Goal: Information Seeking & Learning: Understand process/instructions

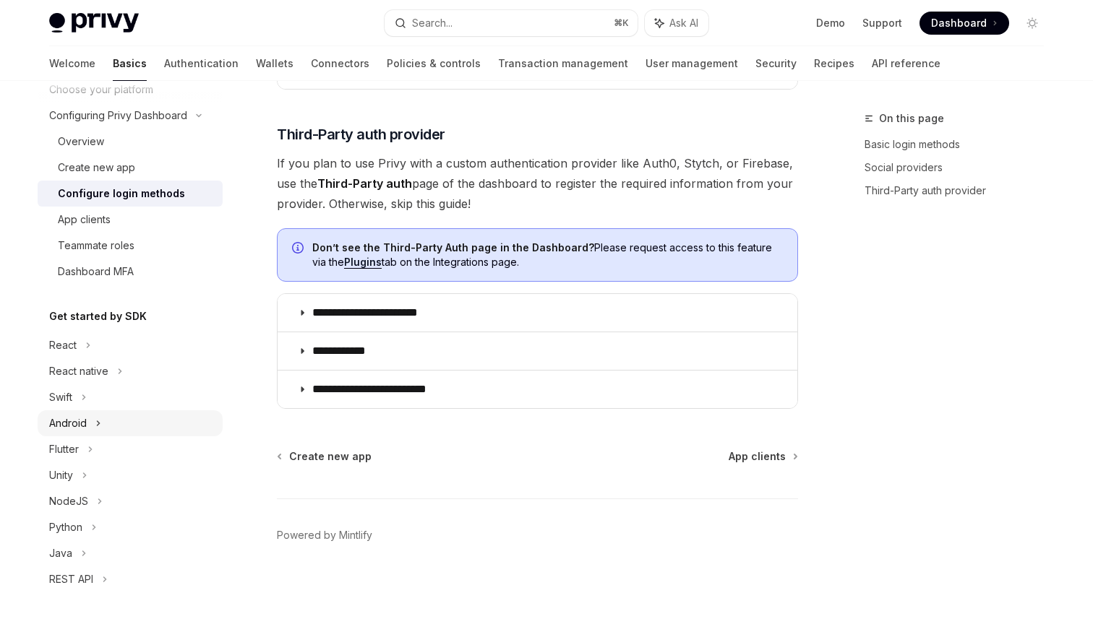
scroll to position [105, 0]
click at [90, 351] on icon at bounding box center [88, 343] width 6 height 17
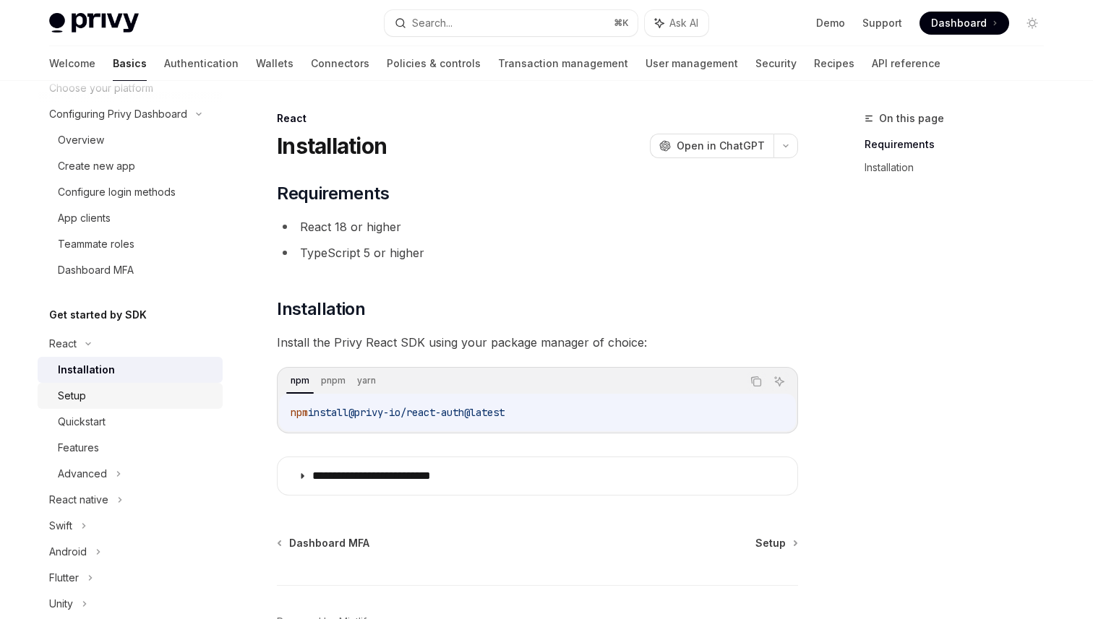
click at [92, 402] on div "Setup" at bounding box center [136, 395] width 156 height 17
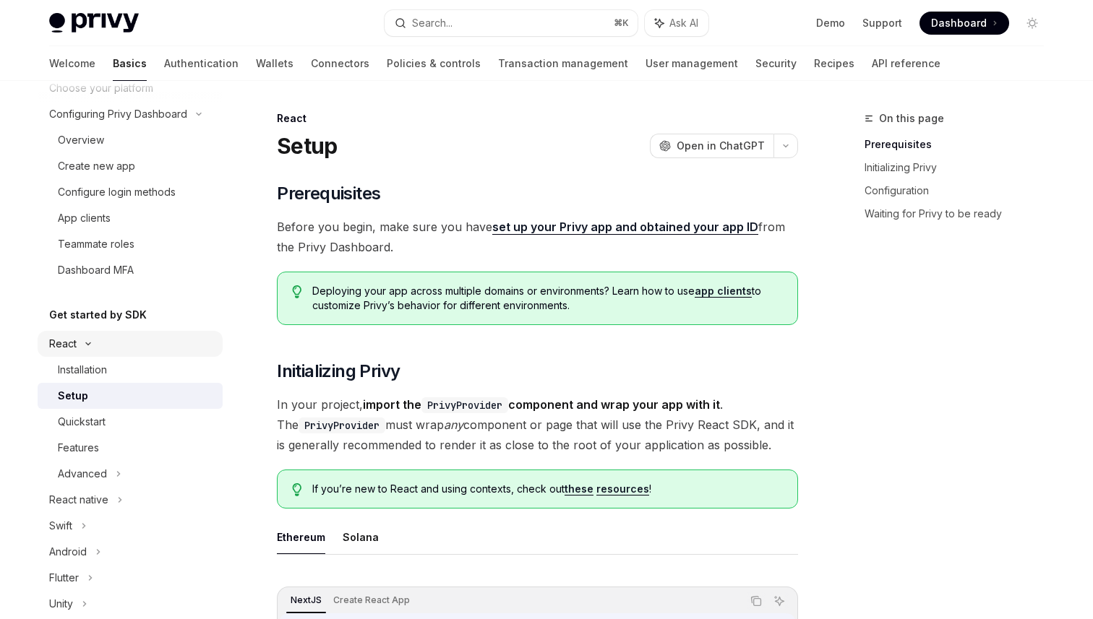
click at [115, 354] on div "React" at bounding box center [130, 344] width 185 height 26
click at [107, 356] on div "React" at bounding box center [130, 344] width 185 height 26
click at [106, 370] on div "Installation" at bounding box center [82, 369] width 49 height 17
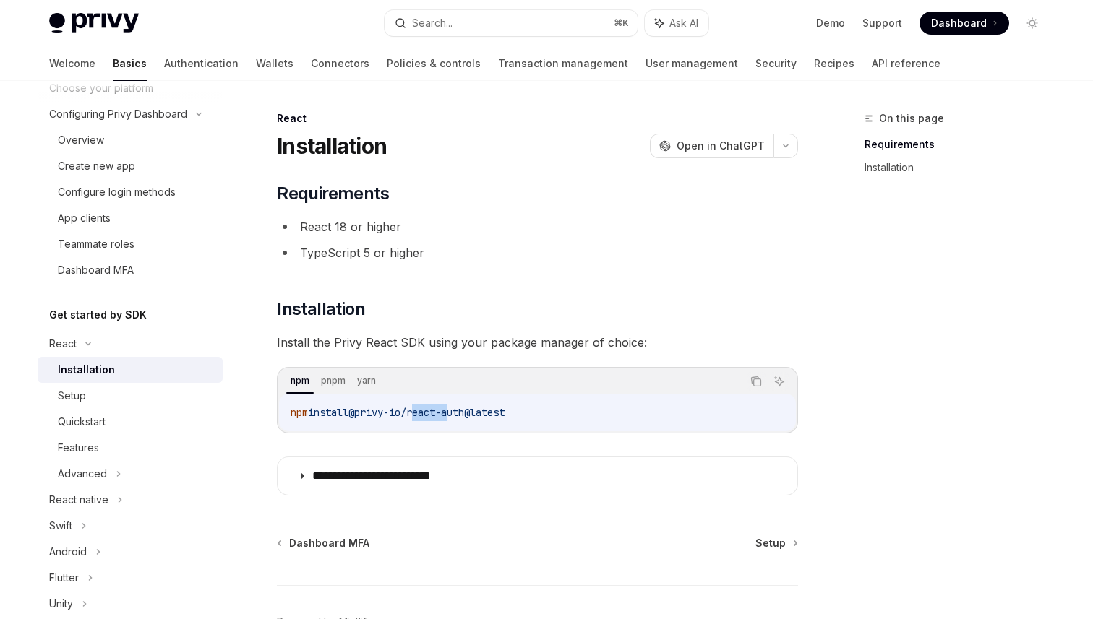
drag, startPoint x: 424, startPoint y: 412, endPoint x: 457, endPoint y: 412, distance: 33.2
click at [457, 412] on span "@privy-io/react-auth@latest" at bounding box center [426, 412] width 156 height 13
click at [126, 418] on div "Quickstart" at bounding box center [136, 421] width 156 height 17
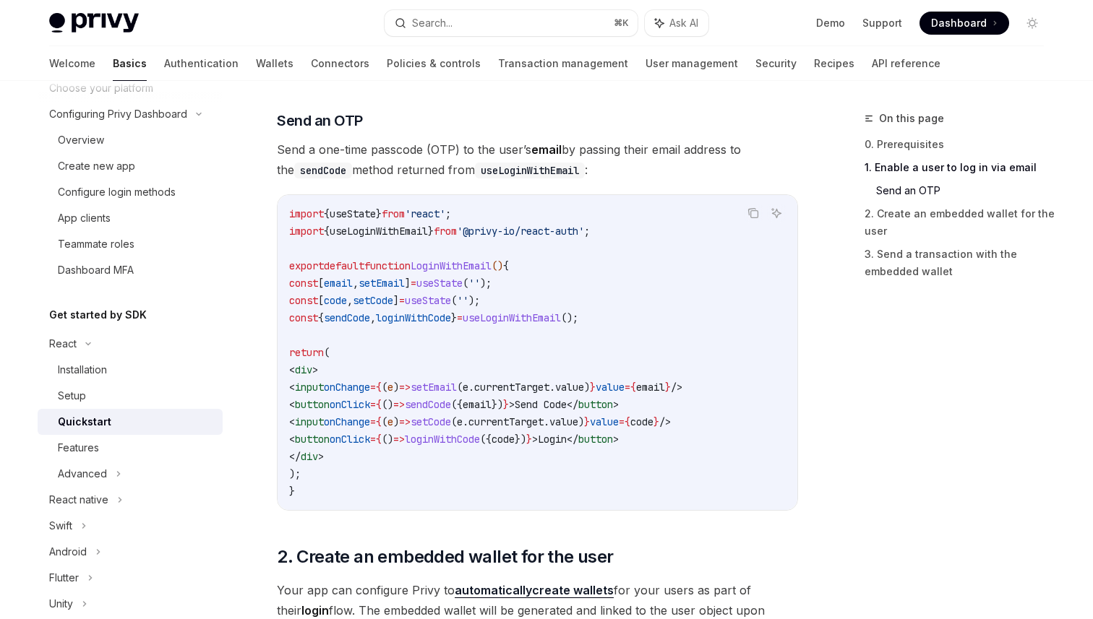
scroll to position [593, 0]
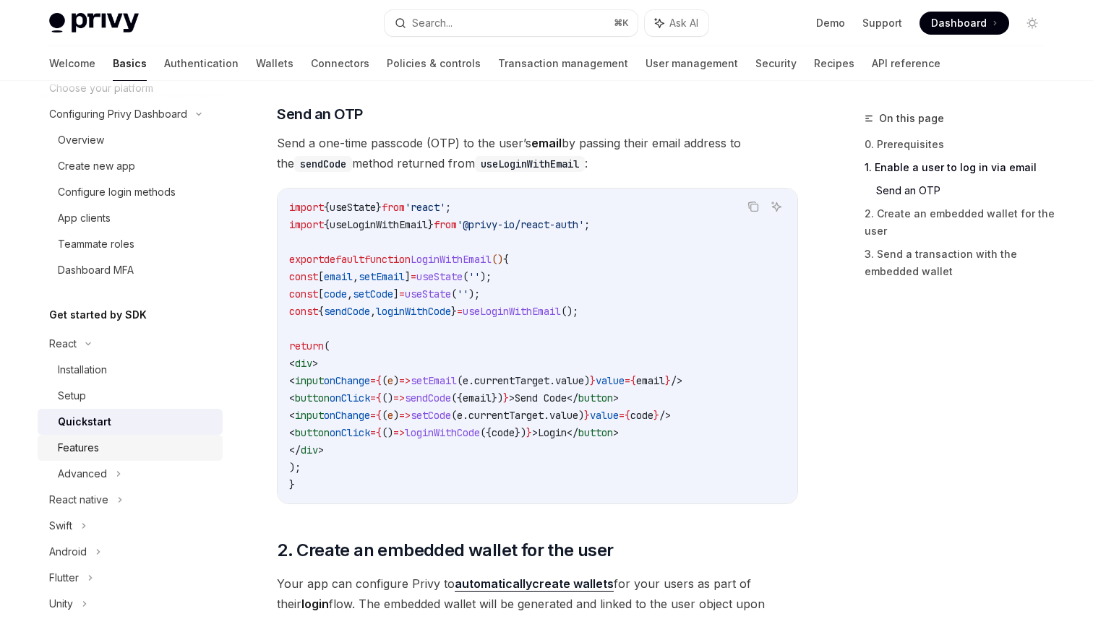
click at [103, 454] on div "Features" at bounding box center [136, 447] width 156 height 17
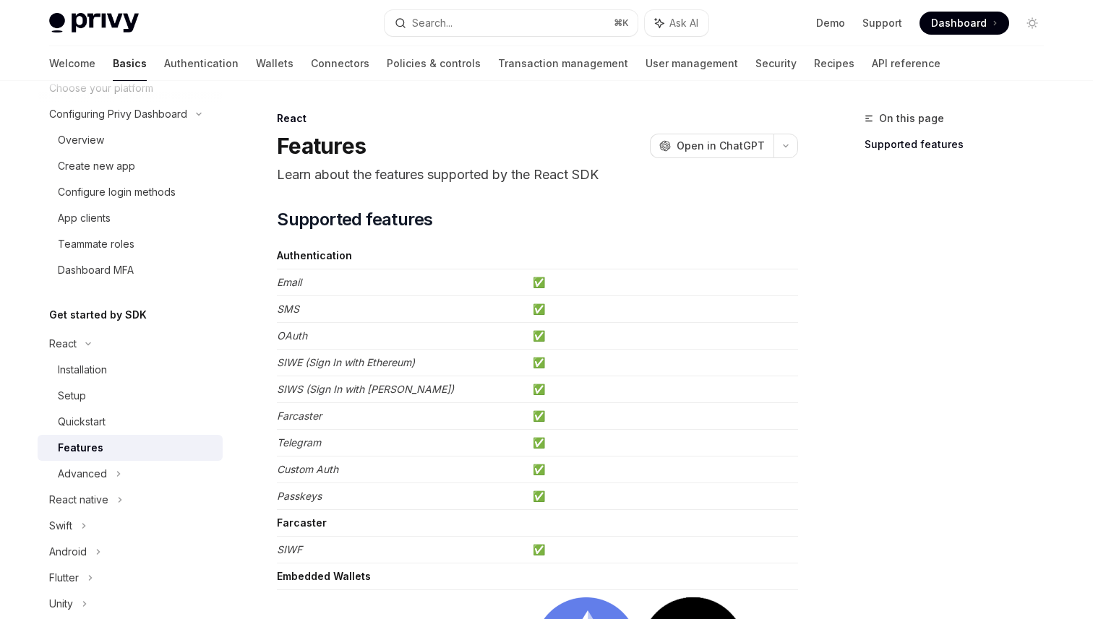
scroll to position [12, 0]
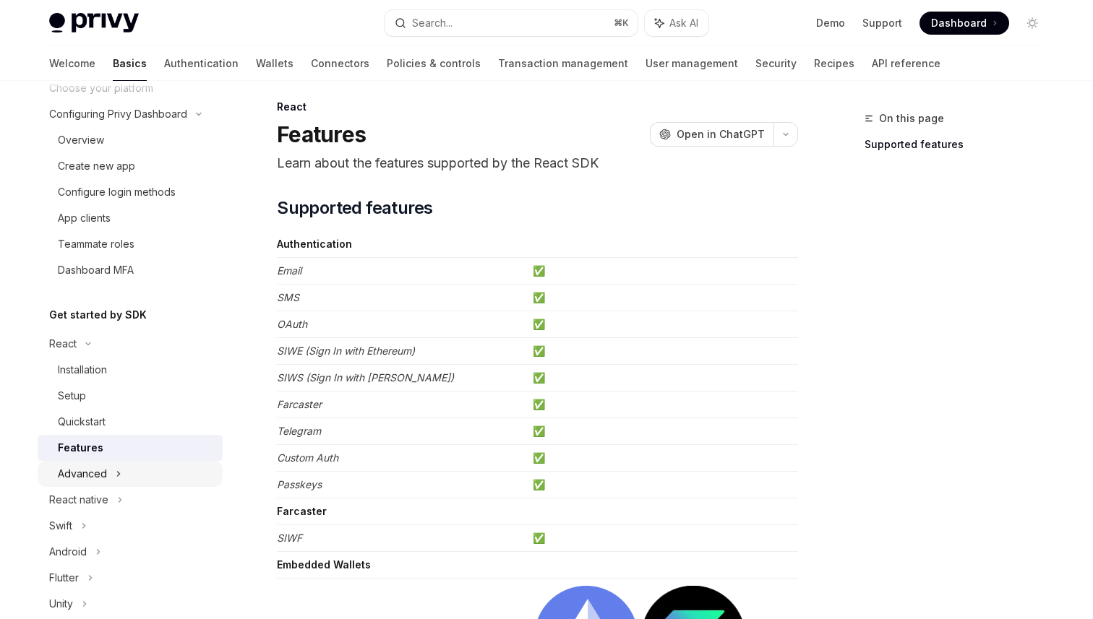
click at [94, 472] on div "Advanced" at bounding box center [82, 473] width 49 height 17
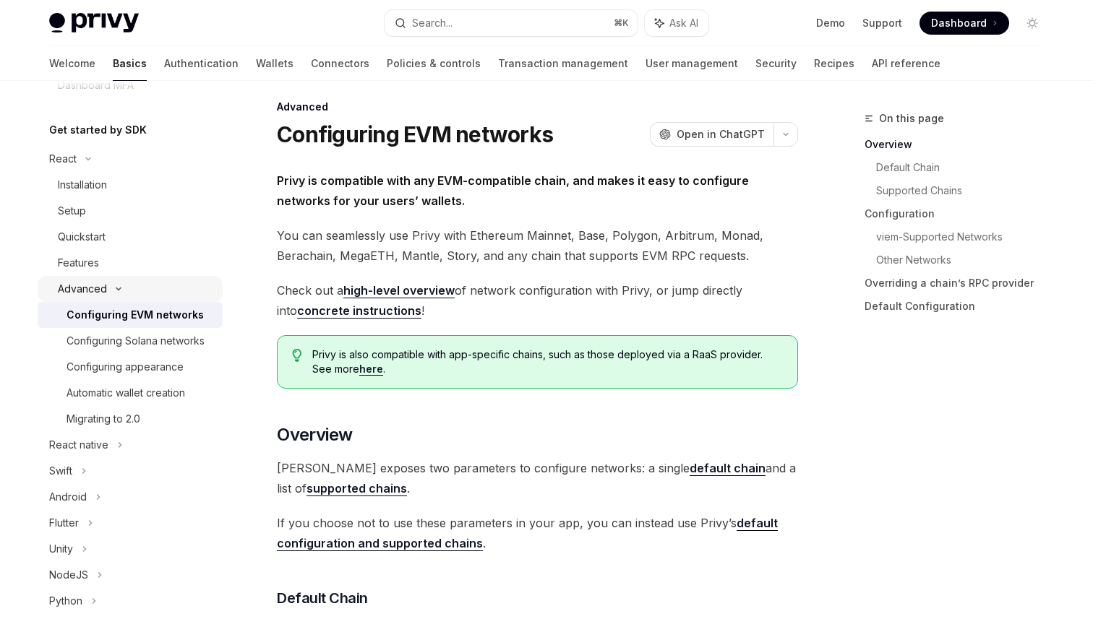
scroll to position [295, 0]
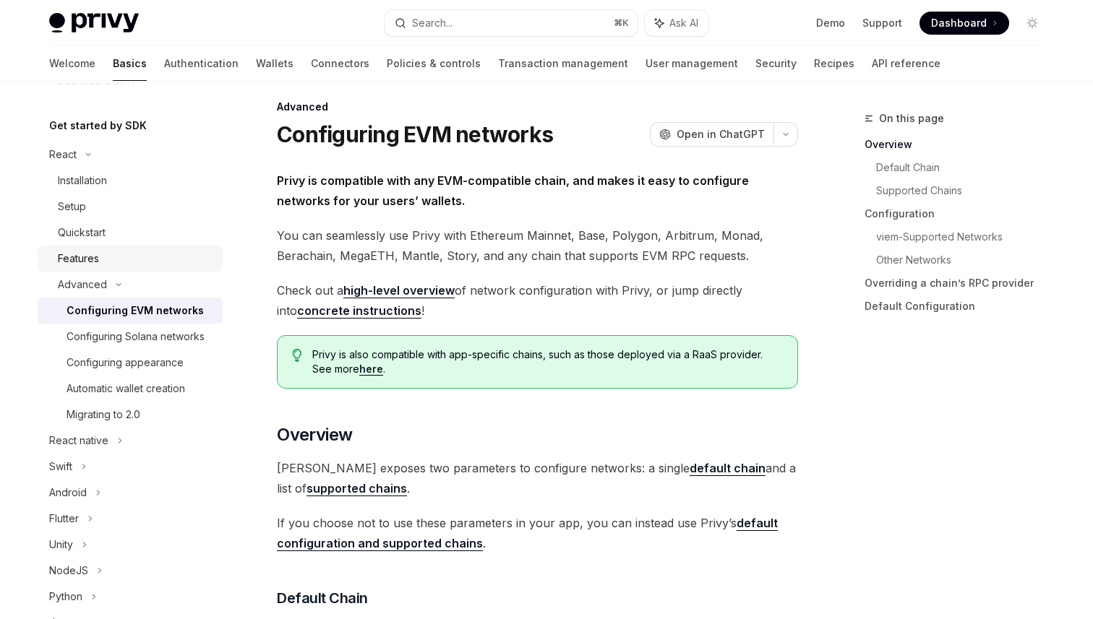
click at [132, 256] on div "Features" at bounding box center [136, 258] width 156 height 17
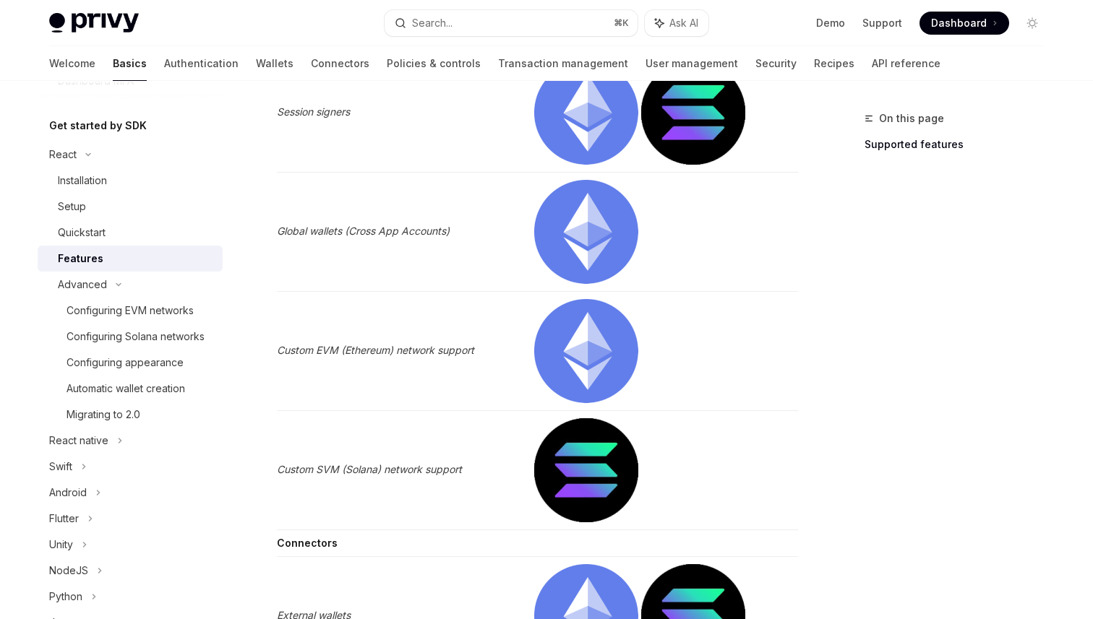
scroll to position [2098, 0]
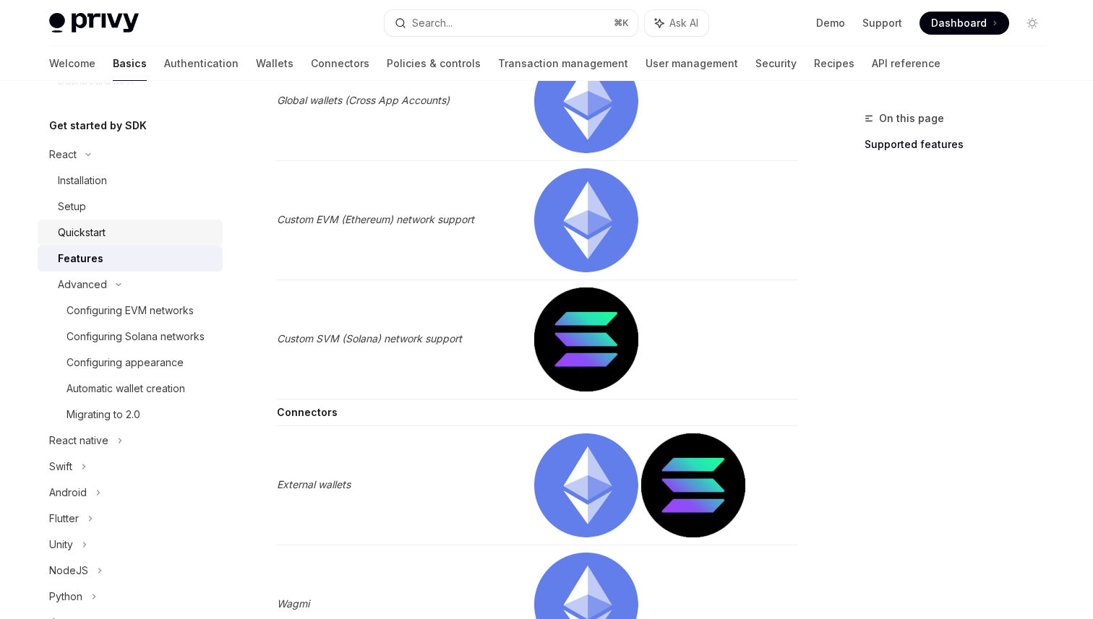
click at [125, 236] on div "Quickstart" at bounding box center [136, 232] width 156 height 17
type textarea "*"
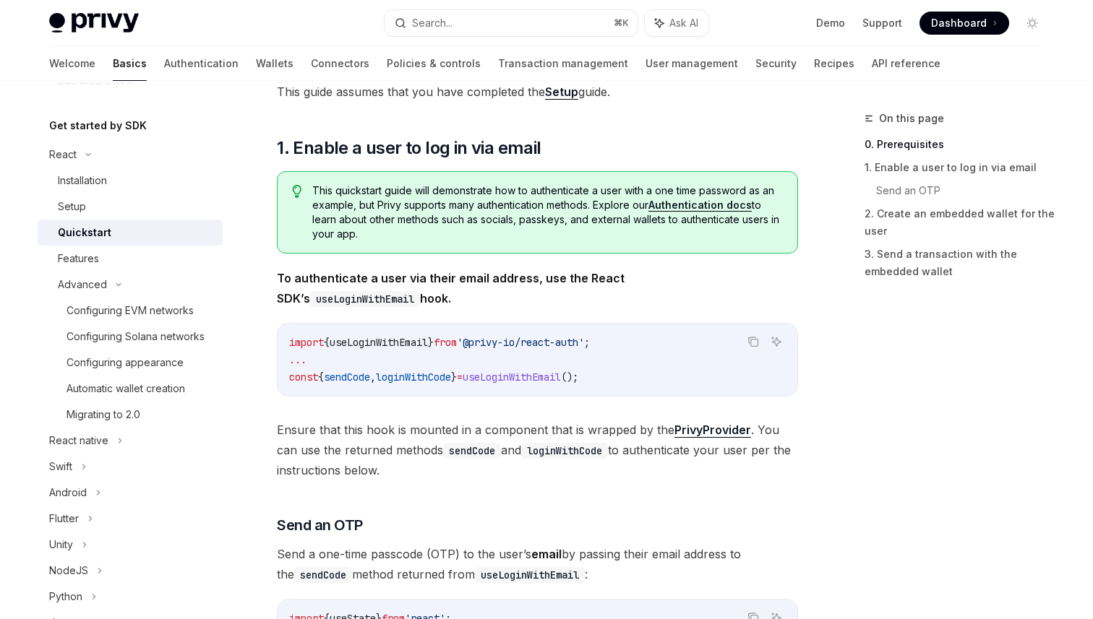
scroll to position [204, 0]
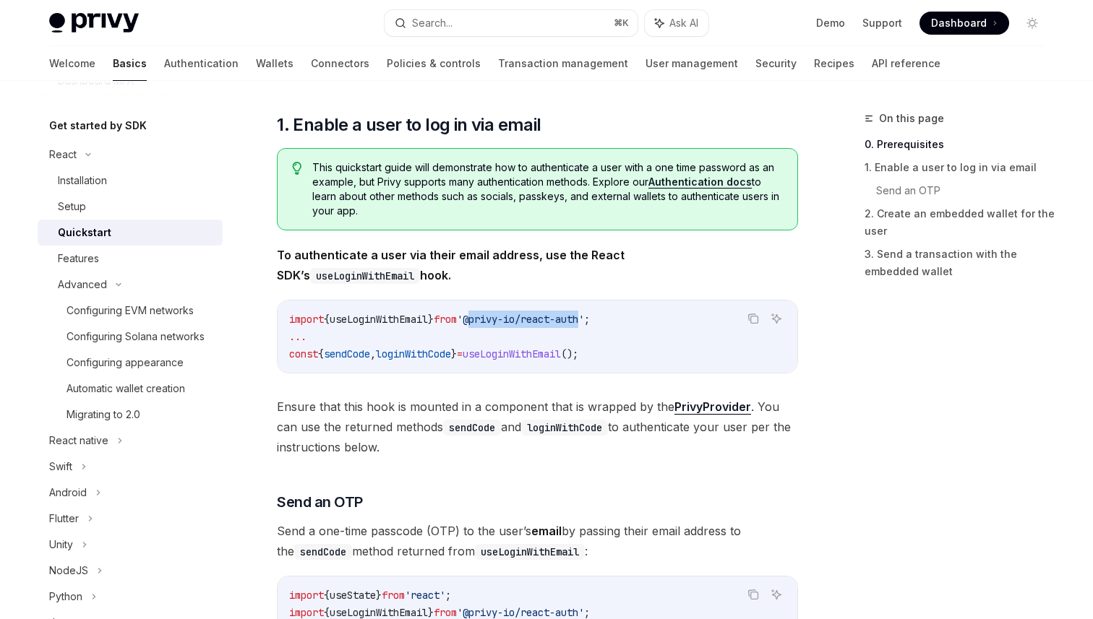
drag, startPoint x: 486, startPoint y: 322, endPoint x: 606, endPoint y: 320, distance: 119.2
click at [584, 320] on span "'@privy-io/react-auth'" at bounding box center [520, 319] width 127 height 13
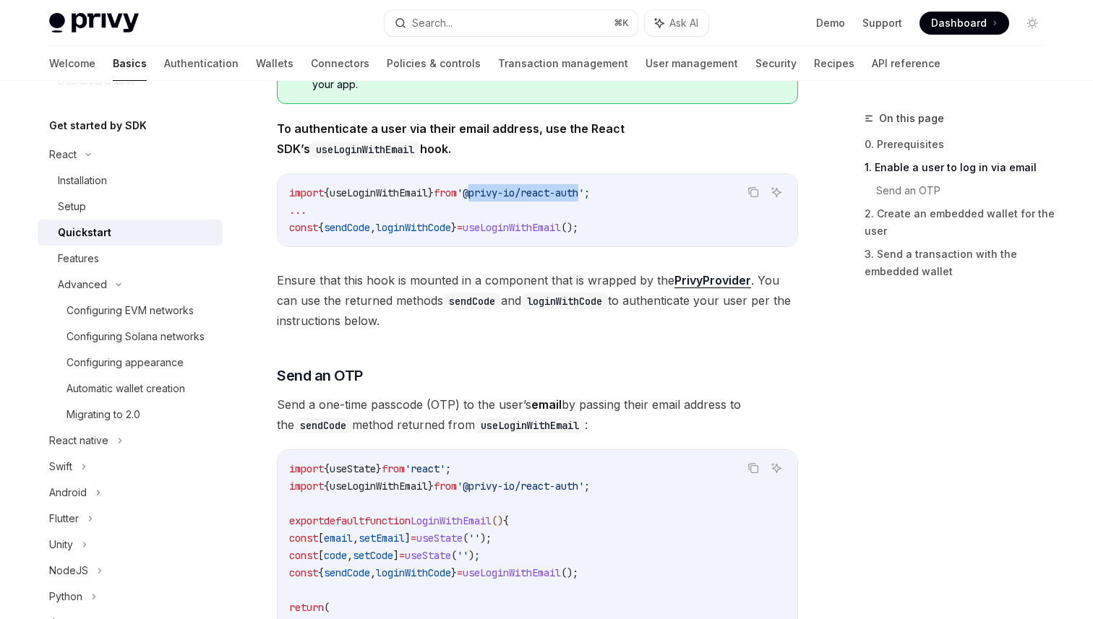
scroll to position [329, 0]
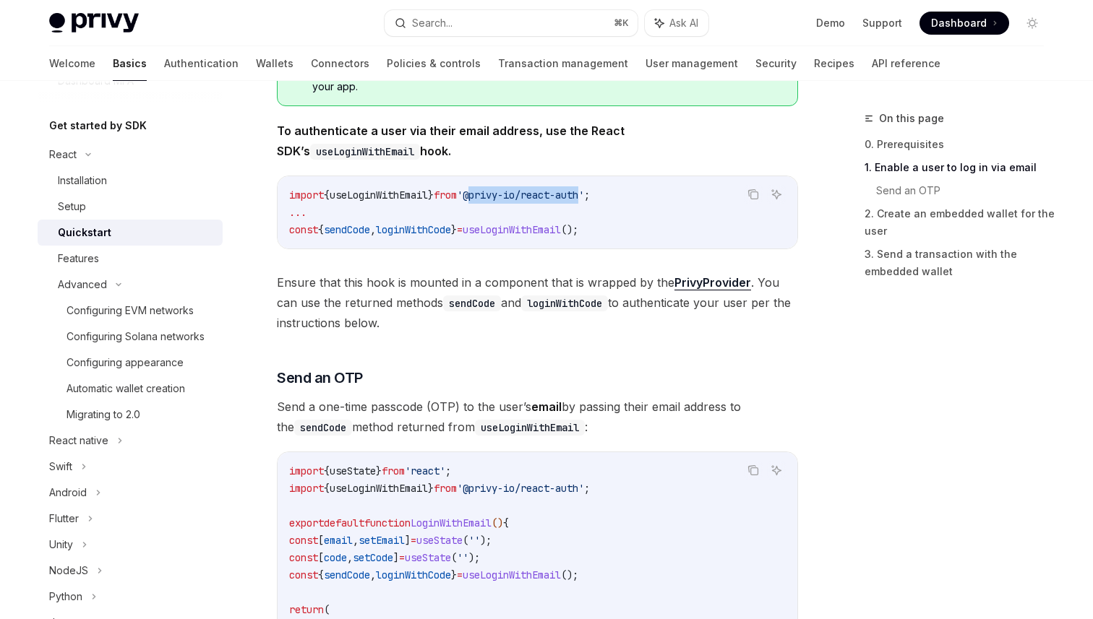
click at [559, 198] on span "'@privy-io/react-auth'" at bounding box center [520, 195] width 127 height 13
drag, startPoint x: 489, startPoint y: 194, endPoint x: 610, endPoint y: 192, distance: 120.7
click at [584, 192] on span "'@privy-io/react-auth'" at bounding box center [520, 195] width 127 height 13
copy span "@privy-io/react-auth"
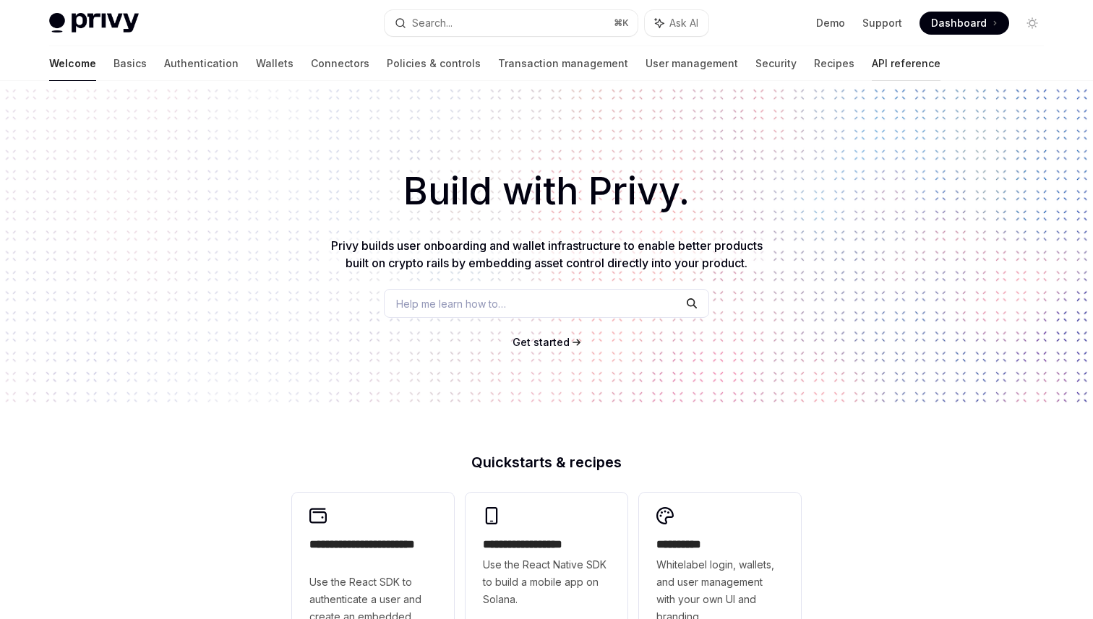
click at [871, 67] on link "API reference" at bounding box center [905, 63] width 69 height 35
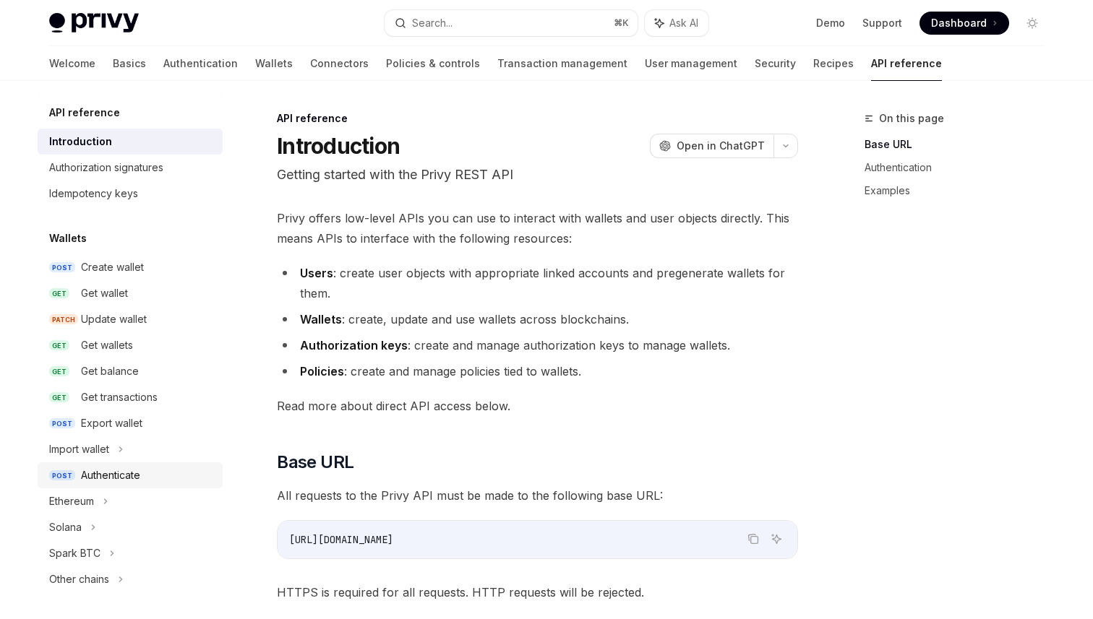
click at [111, 473] on div "Authenticate" at bounding box center [110, 475] width 59 height 17
type textarea "*"
